Goal: Task Accomplishment & Management: Use online tool/utility

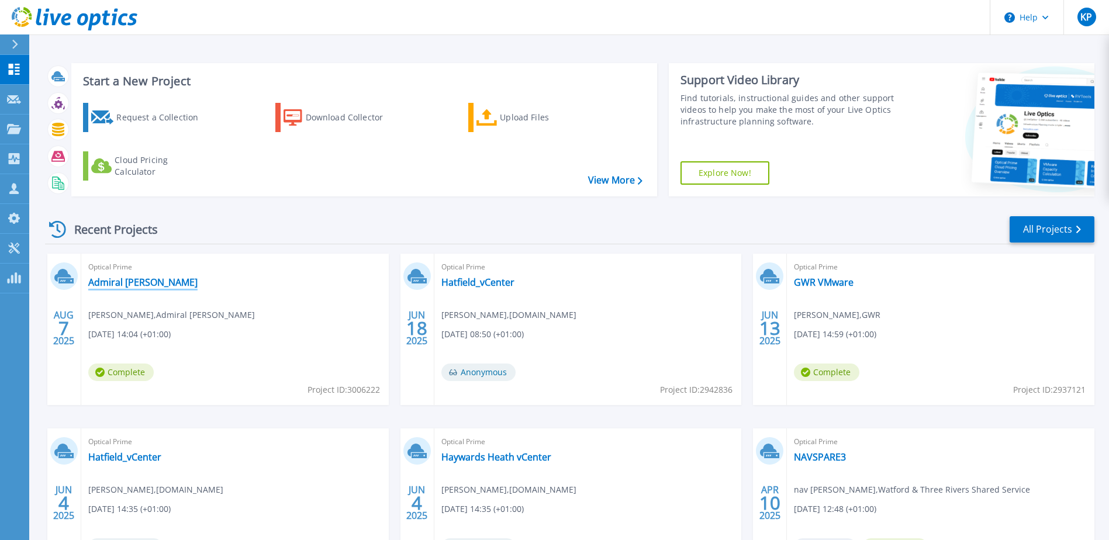
click at [126, 285] on link "Admiral [PERSON_NAME]" at bounding box center [142, 283] width 109 height 12
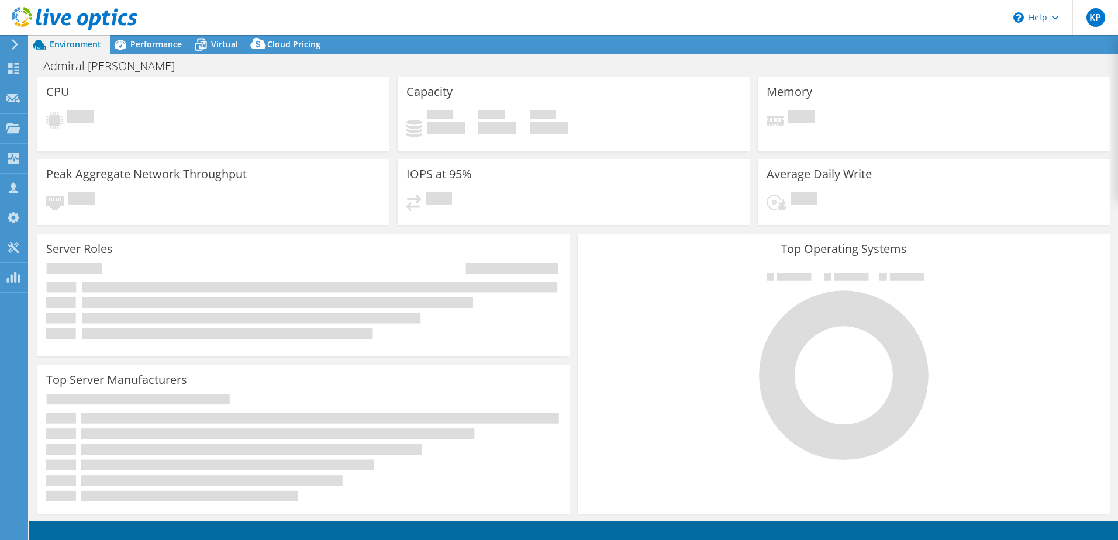
select select "USD"
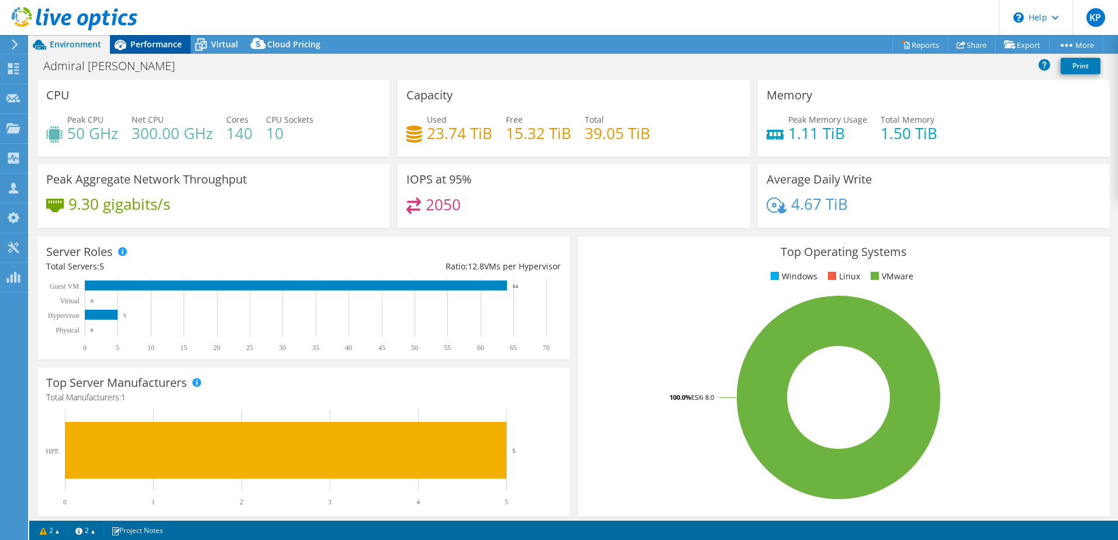
click at [148, 46] on span "Performance" at bounding box center [155, 44] width 51 height 11
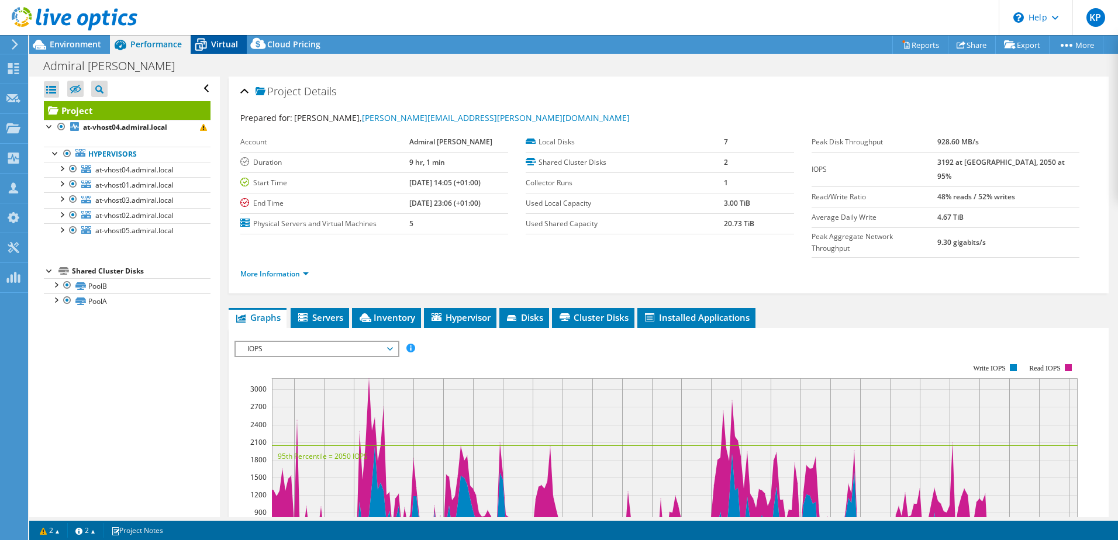
click at [212, 40] on span "Virtual" at bounding box center [224, 44] width 27 height 11
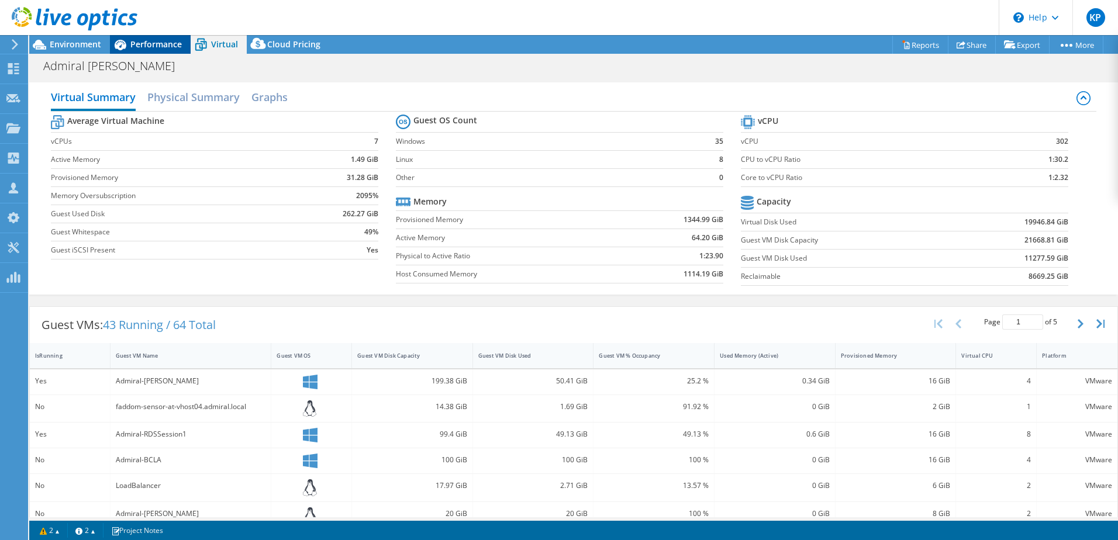
click at [146, 39] on span "Performance" at bounding box center [155, 44] width 51 height 11
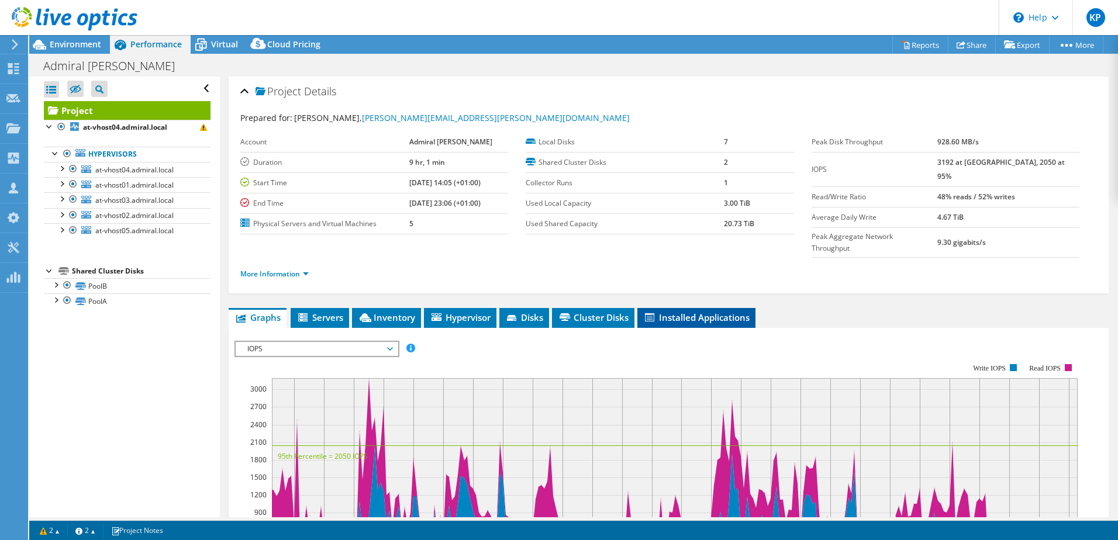
click at [700, 312] on span "Installed Applications" at bounding box center [696, 318] width 106 height 12
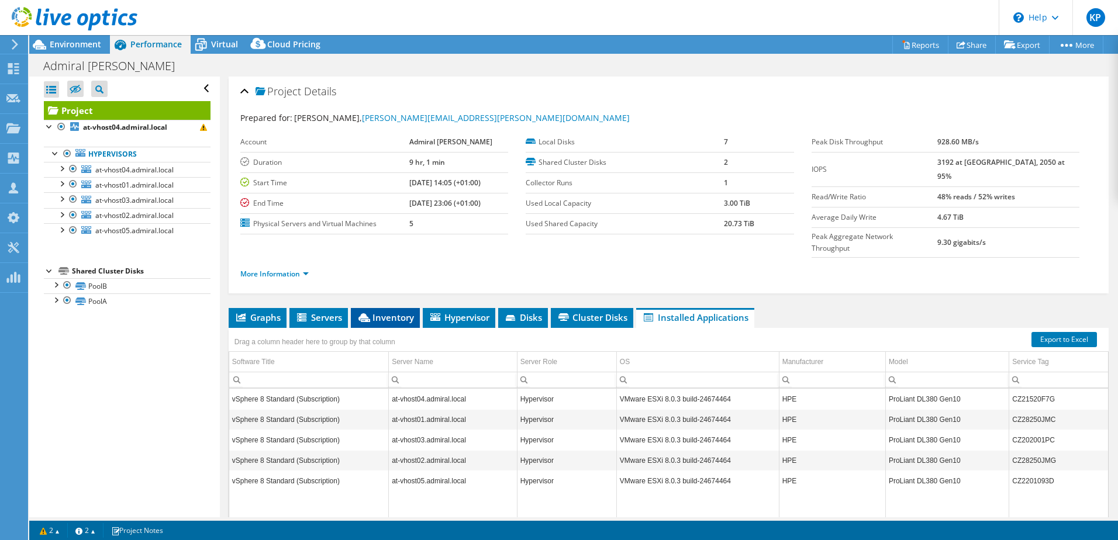
click at [380, 312] on span "Inventory" at bounding box center [385, 318] width 57 height 12
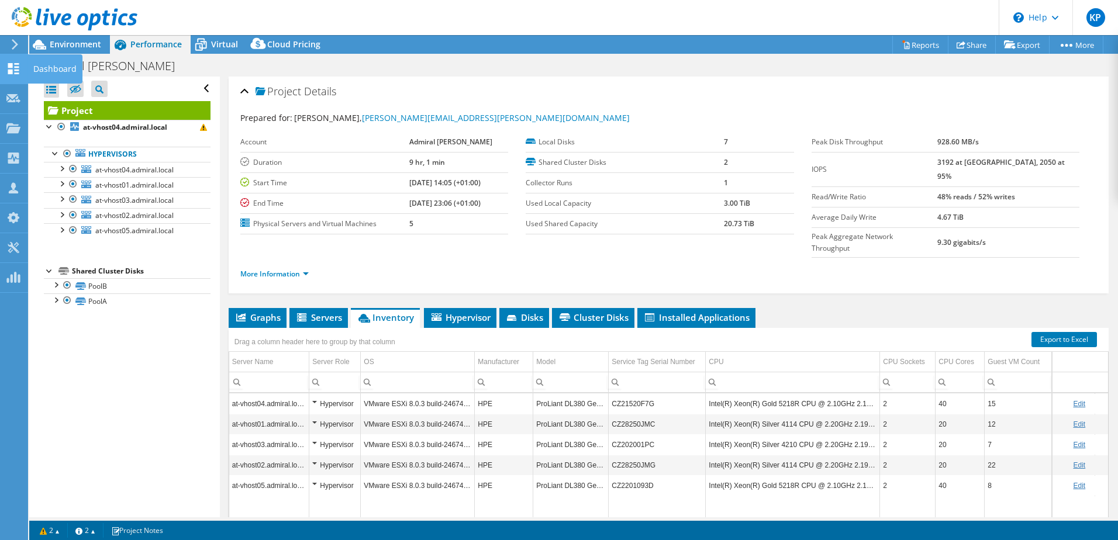
click at [7, 68] on icon at bounding box center [13, 68] width 14 height 11
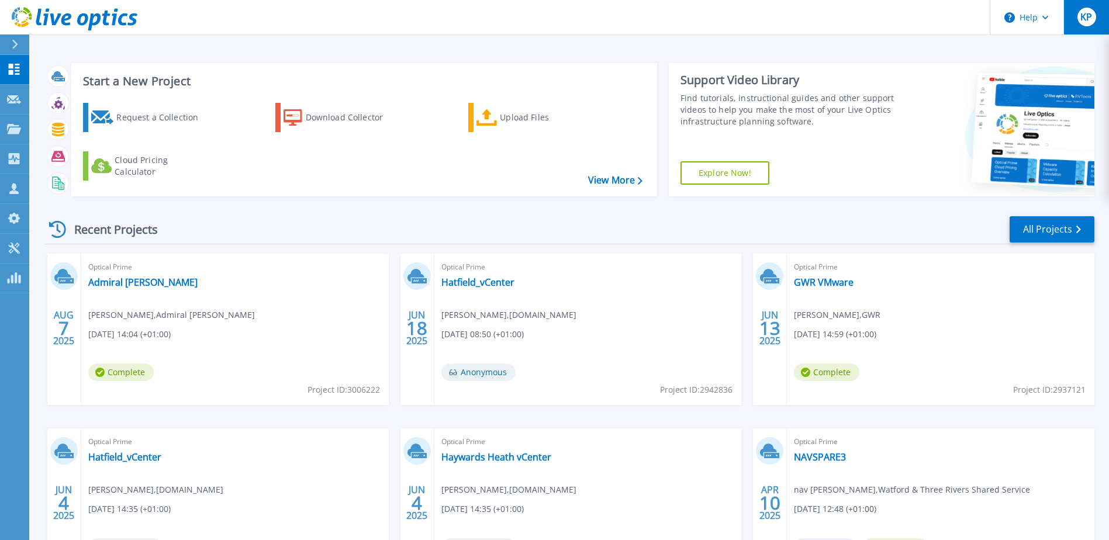
click at [1091, 16] on span "KP" at bounding box center [1087, 16] width 12 height 9
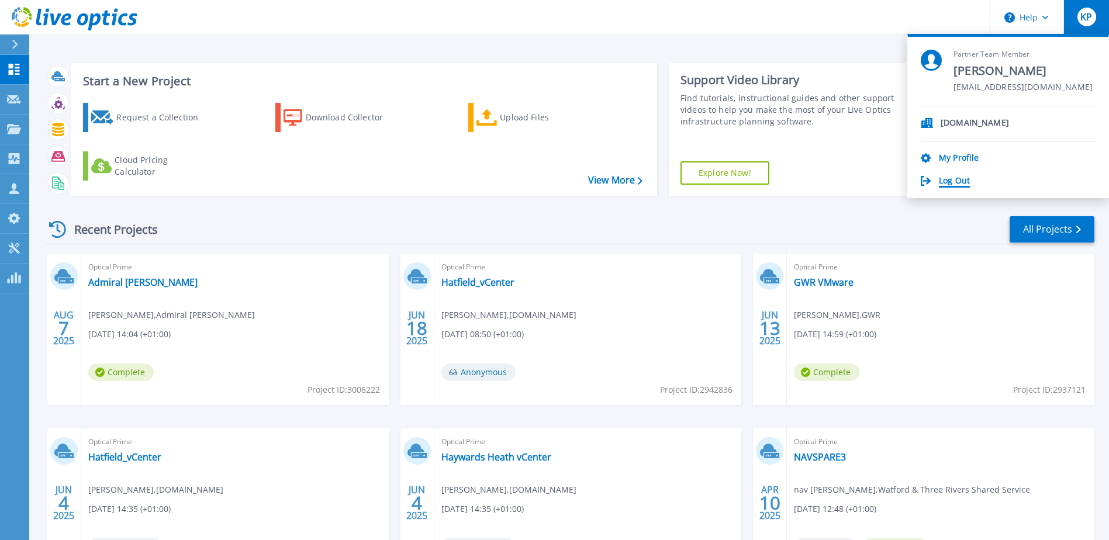
click at [949, 184] on link "Log Out" at bounding box center [954, 181] width 31 height 11
